Goal: Find specific page/section: Find specific page/section

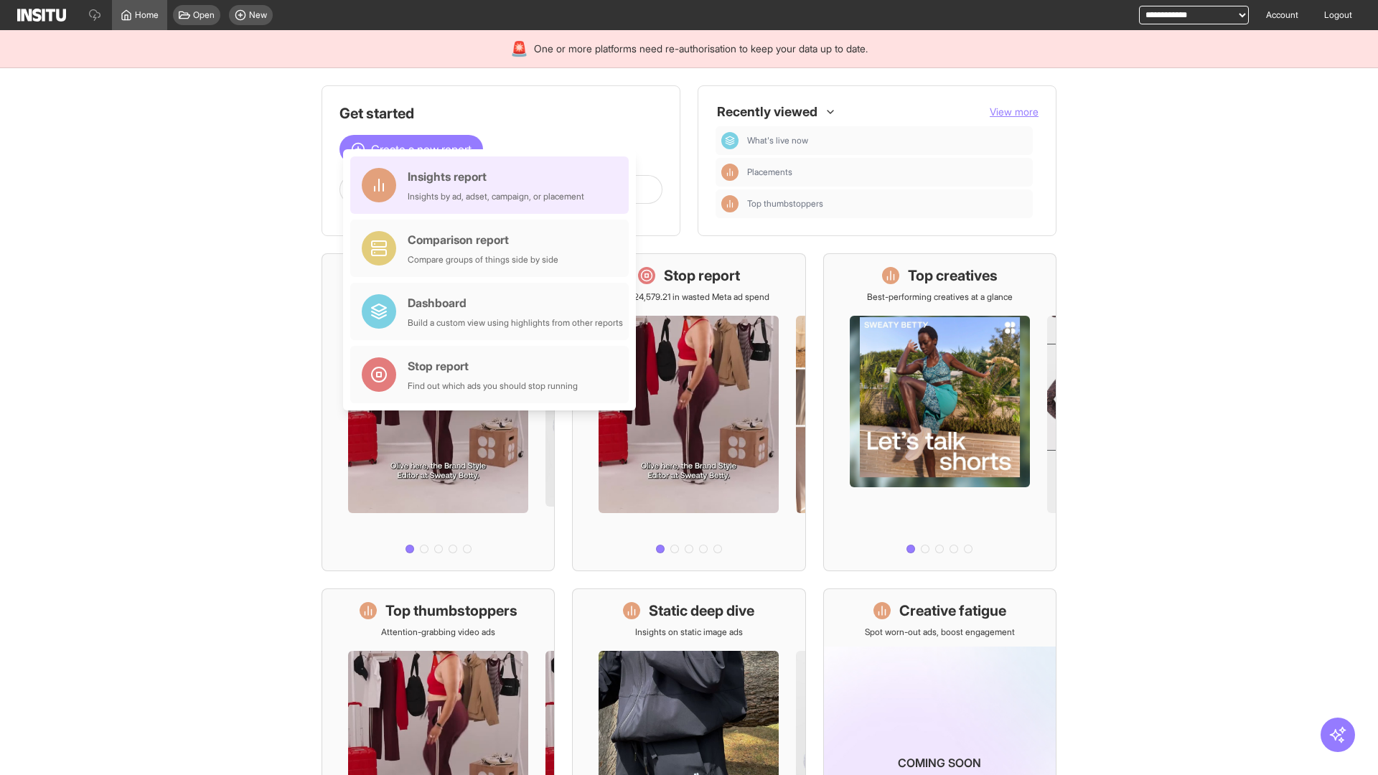
click at [493, 185] on div "Insights report Insights by ad, adset, campaign, or placement" at bounding box center [496, 185] width 177 height 34
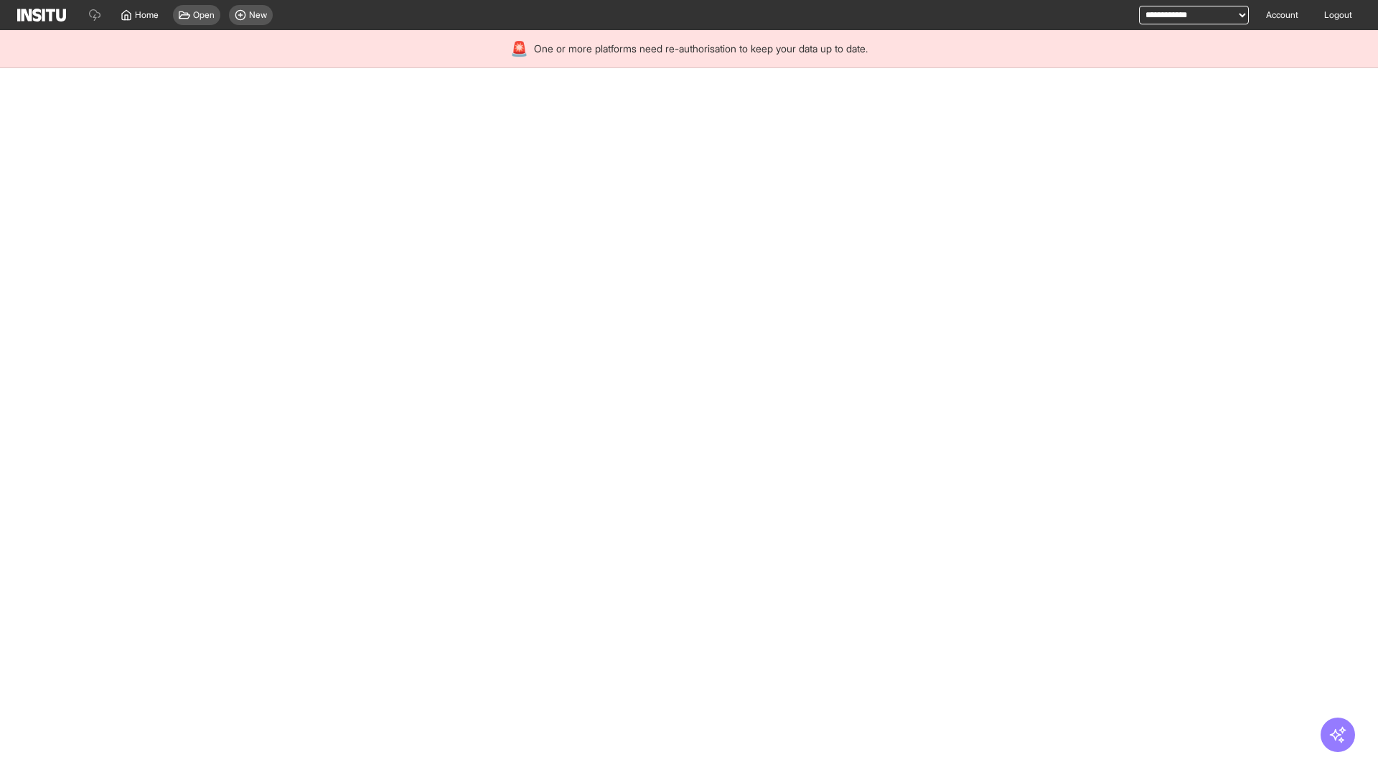
select select "**"
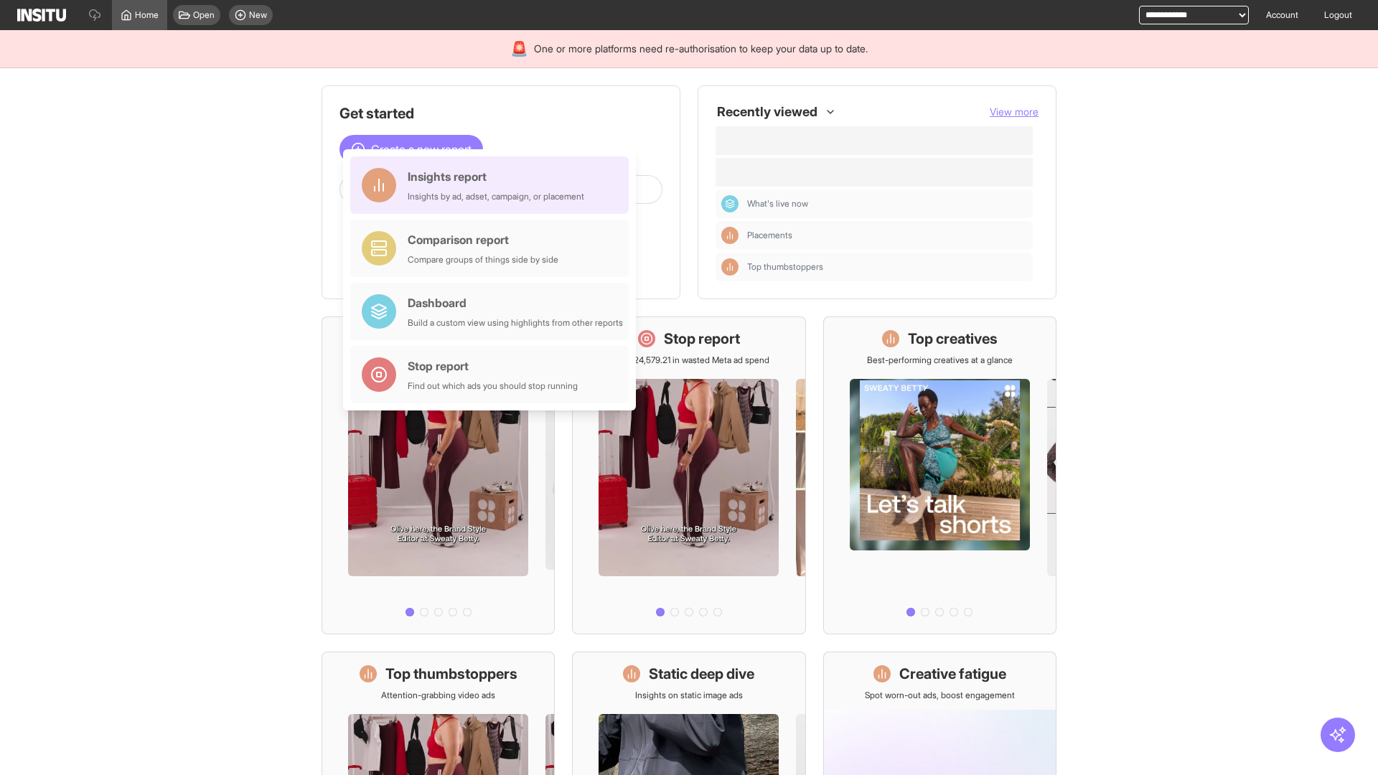
click at [493, 185] on div "Insights report Insights by ad, adset, campaign, or placement" at bounding box center [496, 185] width 177 height 34
